Goal: Task Accomplishment & Management: Complete application form

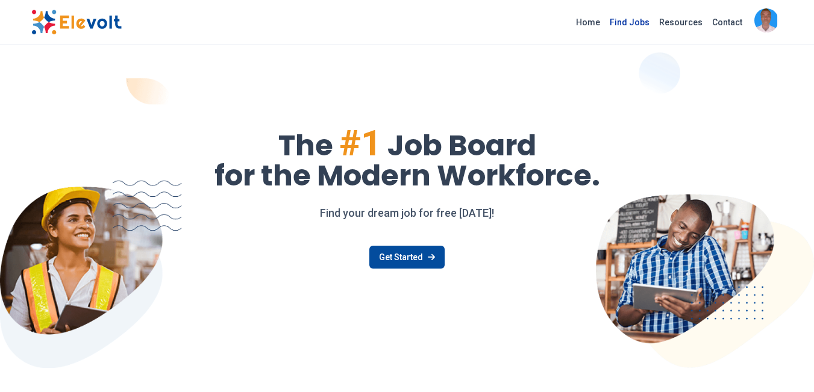
click at [637, 25] on link "Find Jobs" at bounding box center [629, 22] width 49 height 19
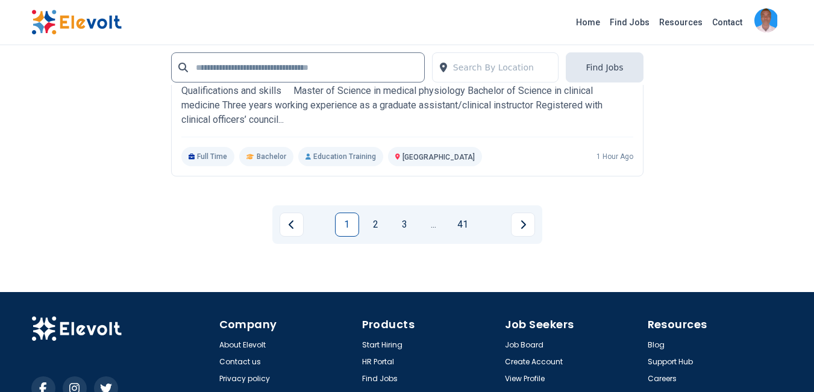
scroll to position [2626, 0]
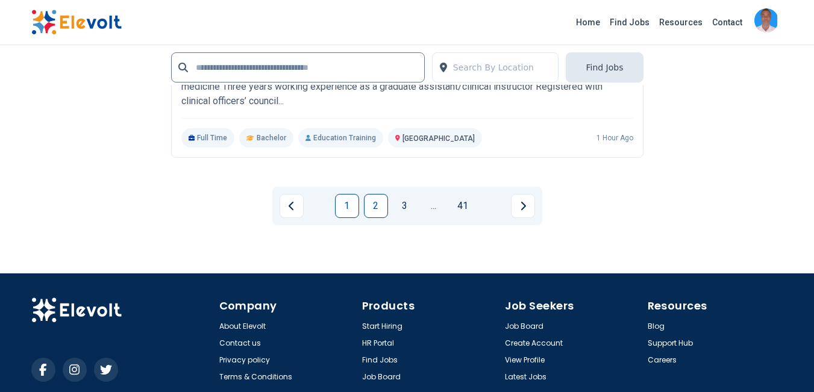
click at [381, 206] on link "2" at bounding box center [376, 206] width 24 height 24
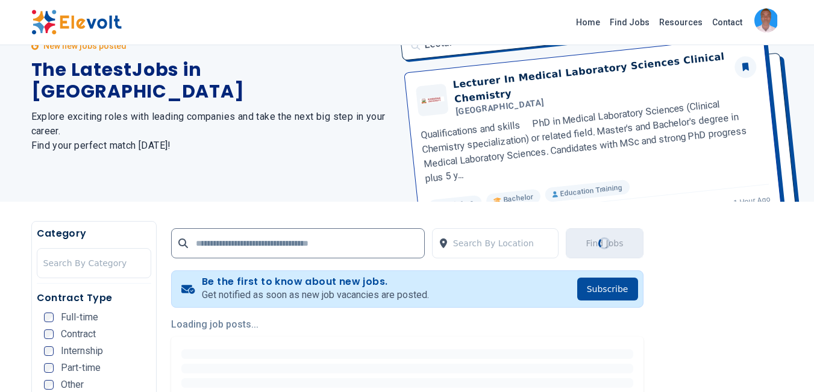
scroll to position [0, 0]
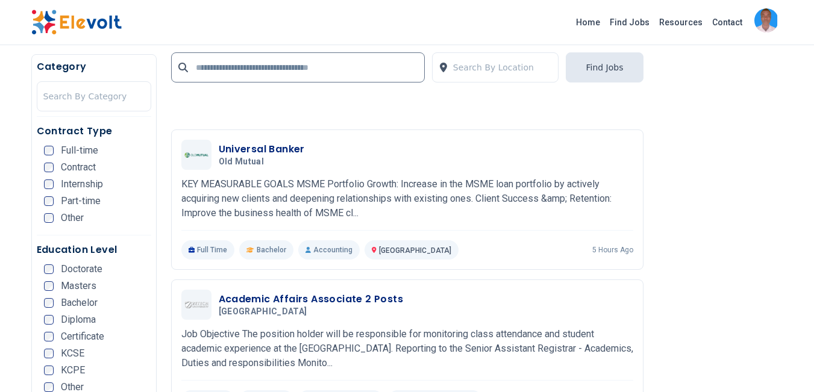
scroll to position [1879, 0]
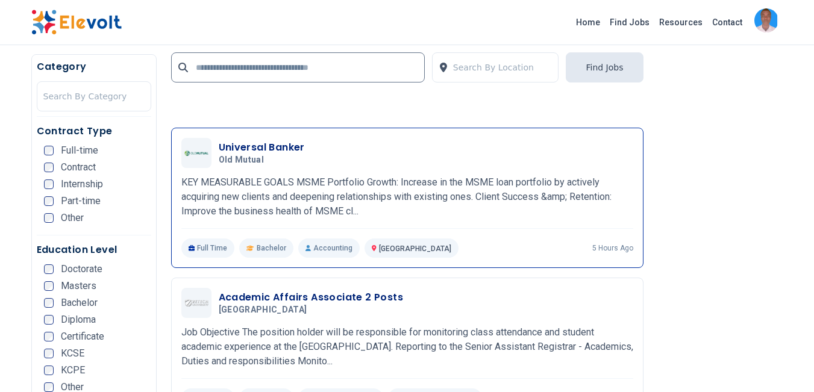
click at [295, 152] on h3 "Universal Banker" at bounding box center [262, 147] width 86 height 14
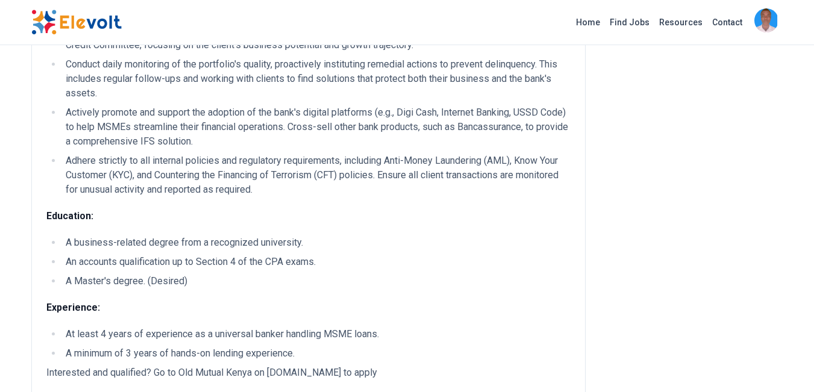
scroll to position [434, 0]
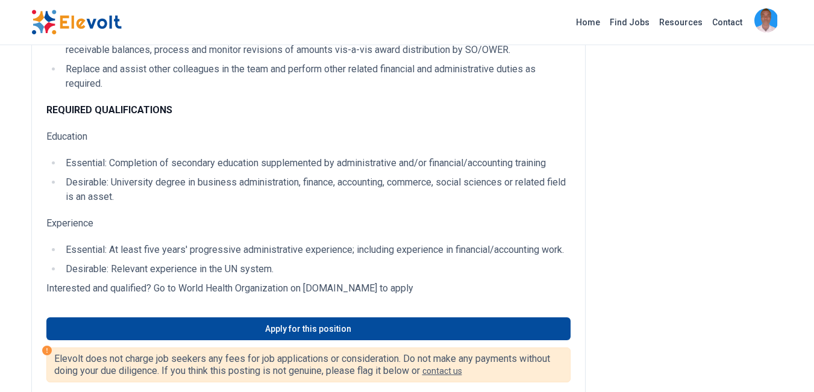
scroll to position [626, 0]
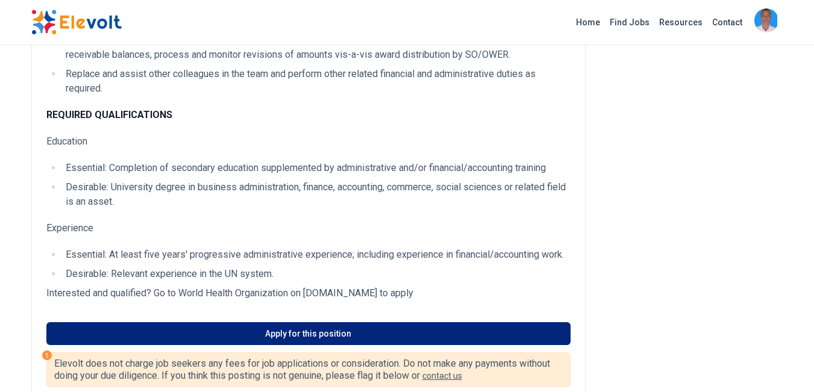
click at [371, 337] on link "Apply for this position" at bounding box center [308, 333] width 524 height 23
